Goal: Task Accomplishment & Management: Use online tool/utility

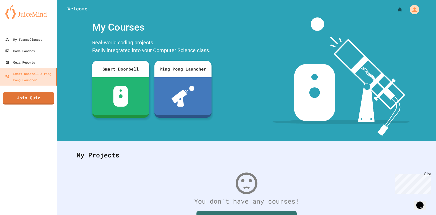
click at [28, 30] on div at bounding box center [28, 28] width 57 height 10
click at [25, 40] on div "My Teams/Classes" at bounding box center [23, 39] width 38 height 6
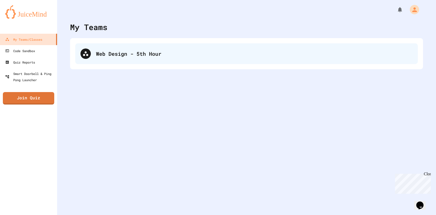
drag, startPoint x: 170, startPoint y: 57, endPoint x: 170, endPoint y: 60, distance: 3.1
click at [170, 58] on div "Web Design - 5th Hour" at bounding box center [246, 53] width 343 height 21
click at [163, 51] on div "Web Design - 5th Hour" at bounding box center [254, 54] width 317 height 8
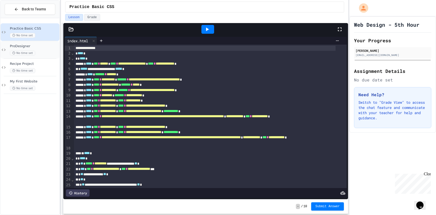
click at [42, 45] on span "ProDesigner" at bounding box center [34, 46] width 49 height 4
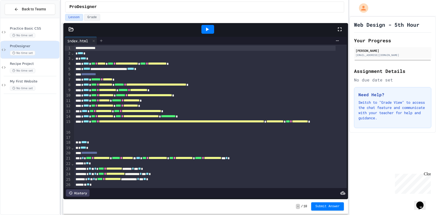
click at [101, 39] on icon at bounding box center [101, 41] width 4 height 4
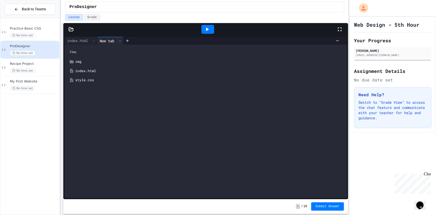
click at [86, 80] on div "style.css" at bounding box center [209, 80] width 268 height 5
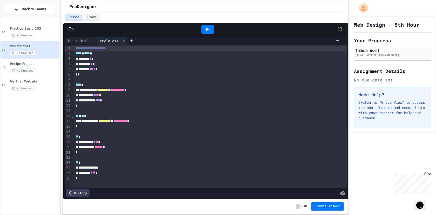
click at [209, 25] on div at bounding box center [208, 29] width 13 height 9
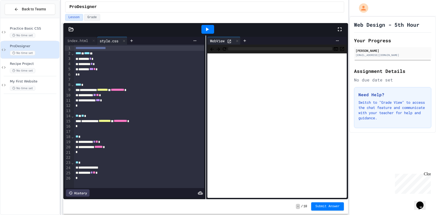
click at [227, 41] on icon at bounding box center [229, 41] width 4 height 4
